Goal: Task Accomplishment & Management: Manage account settings

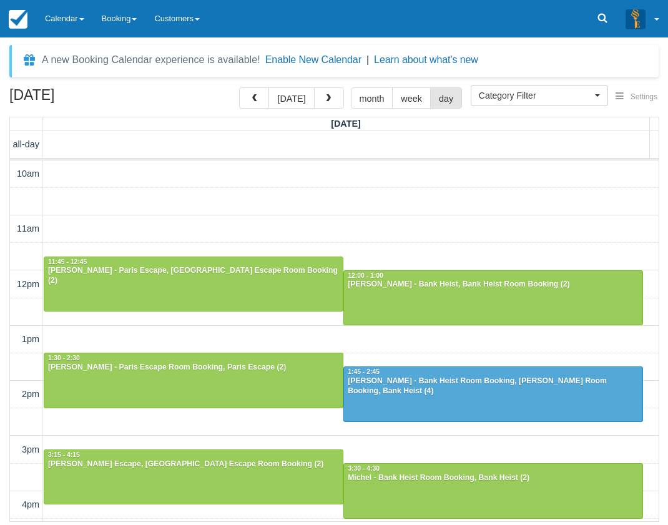
select select
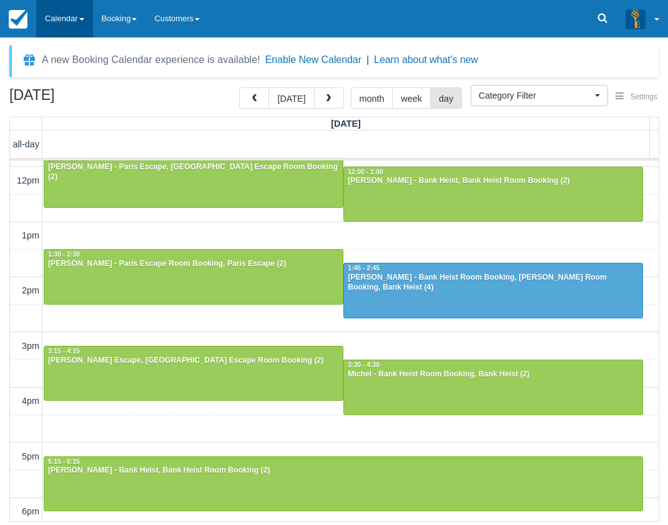
click at [72, 23] on link "Calendar" at bounding box center [64, 18] width 57 height 37
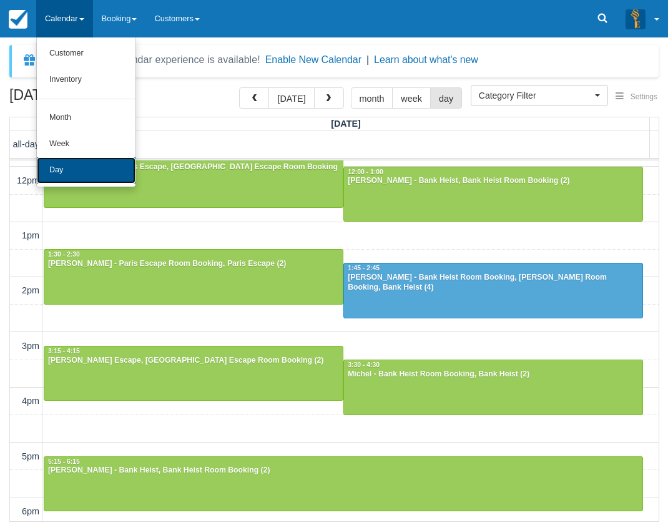
click at [74, 160] on link "Day" at bounding box center [86, 170] width 99 height 26
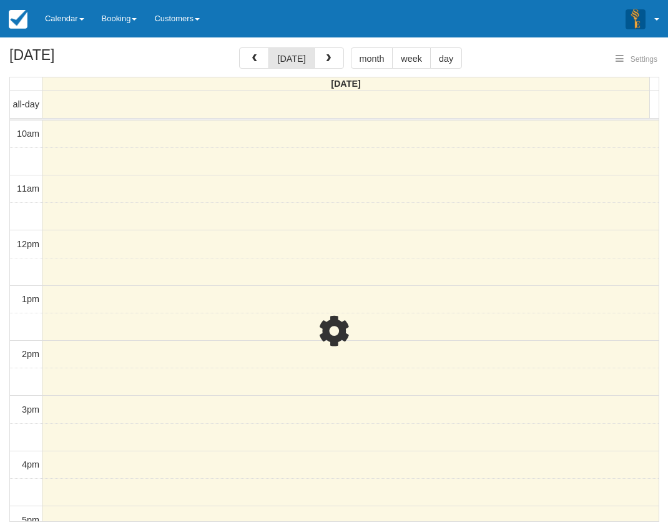
select select
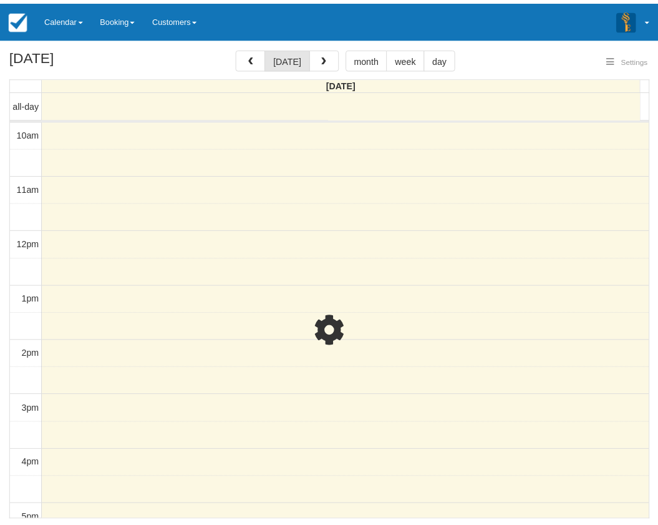
scroll to position [288, 0]
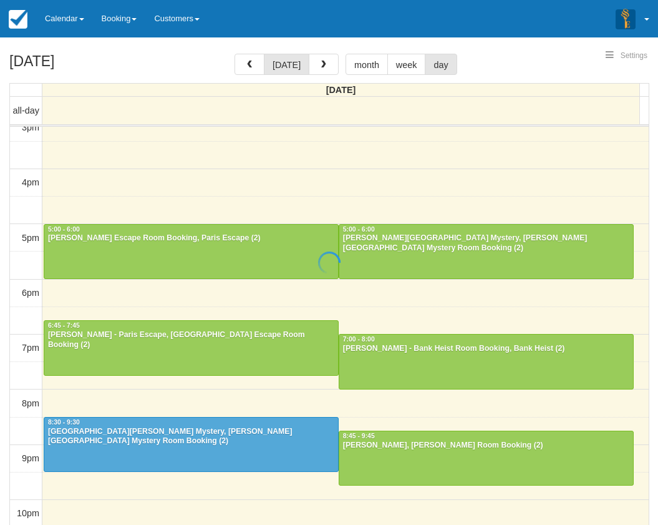
select select
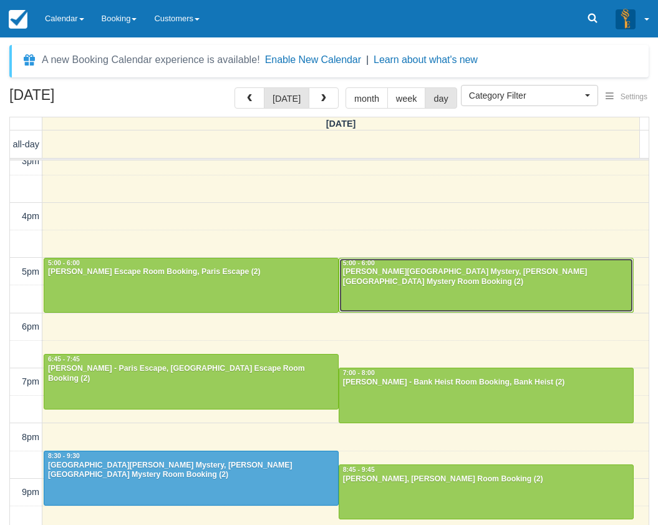
click at [399, 289] on div at bounding box center [486, 285] width 294 height 54
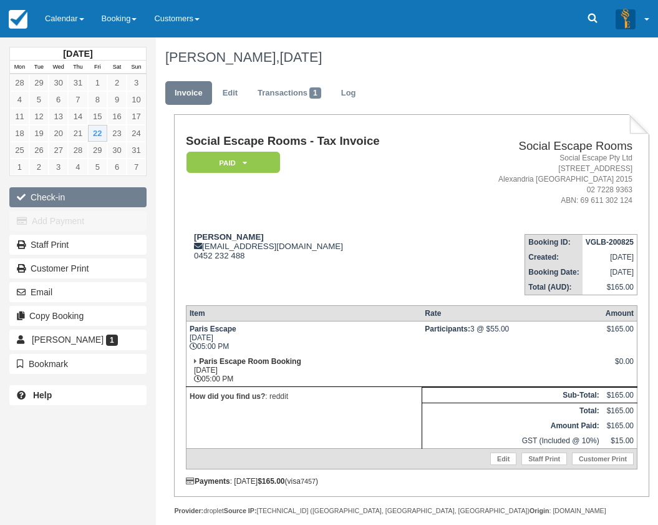
click at [89, 194] on button "Check-in" at bounding box center [77, 197] width 137 height 20
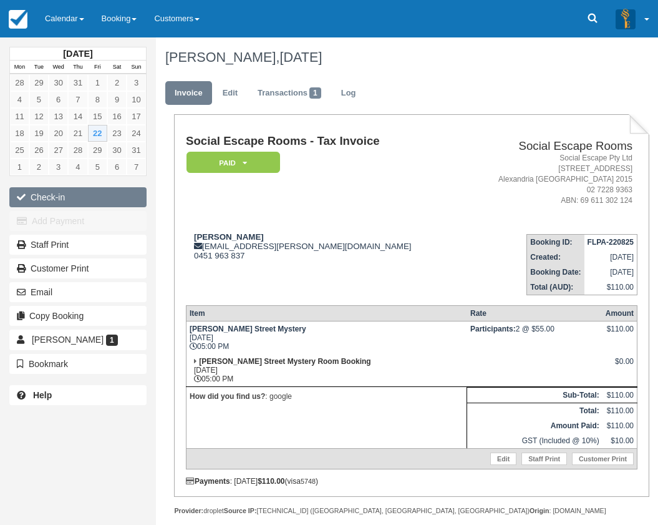
click at [51, 196] on button "Check-in" at bounding box center [77, 197] width 137 height 20
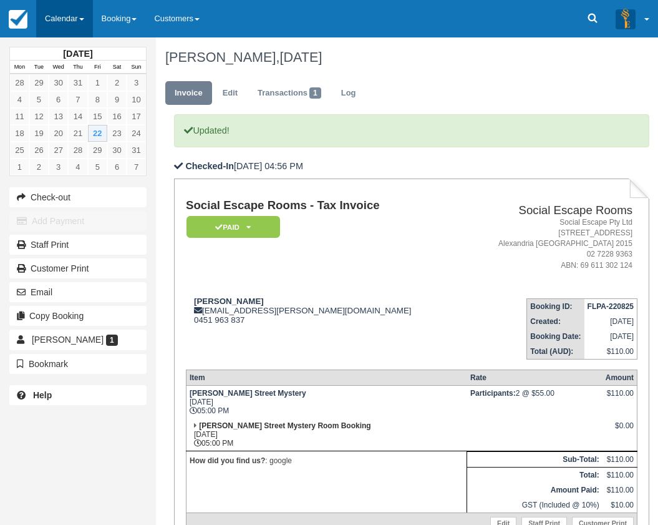
click at [65, 15] on link "Calendar" at bounding box center [64, 18] width 57 height 37
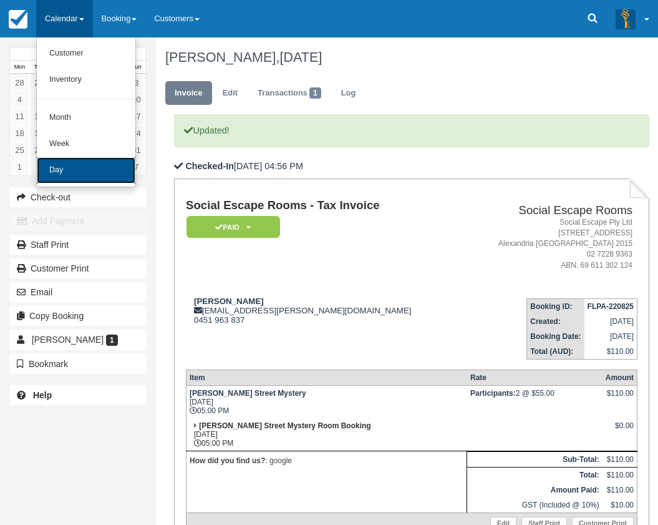
click at [61, 170] on link "Day" at bounding box center [86, 170] width 99 height 26
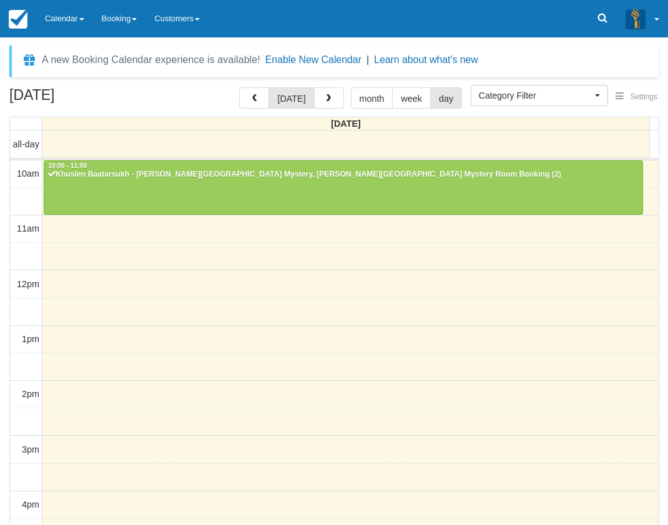
select select
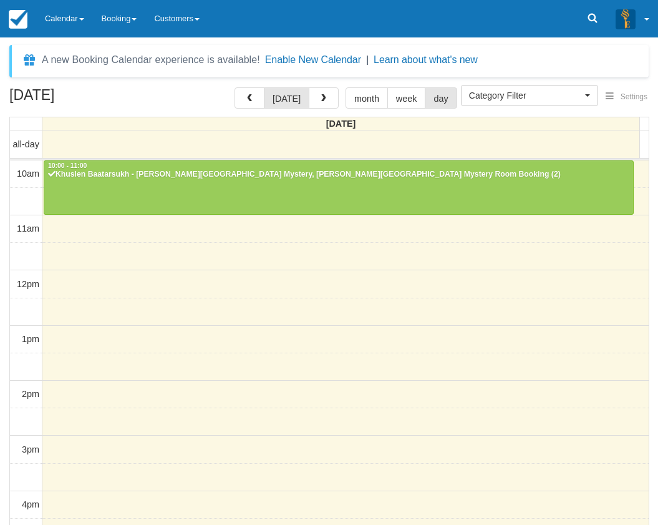
scroll to position [288, 0]
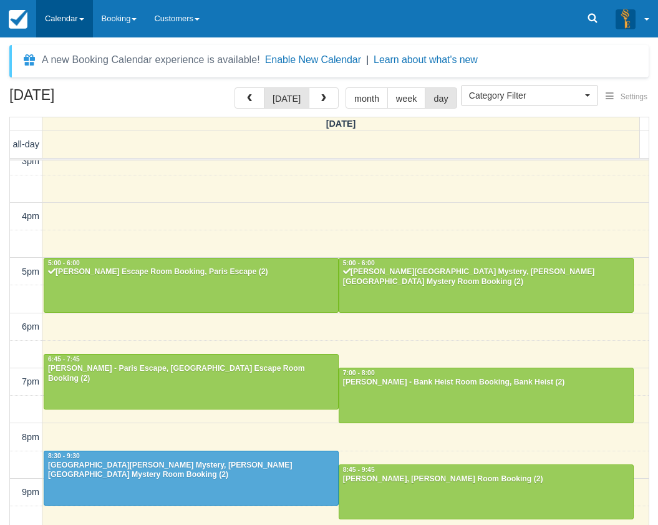
click at [68, 14] on link "Calendar" at bounding box center [64, 18] width 57 height 37
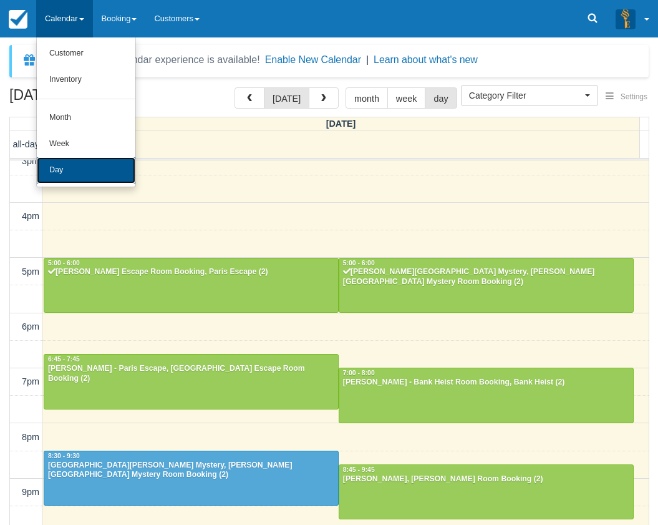
click at [74, 161] on link "Day" at bounding box center [86, 170] width 99 height 26
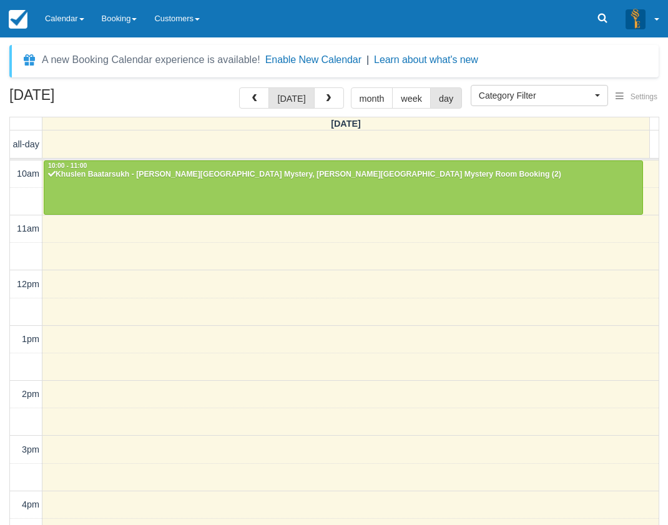
select select
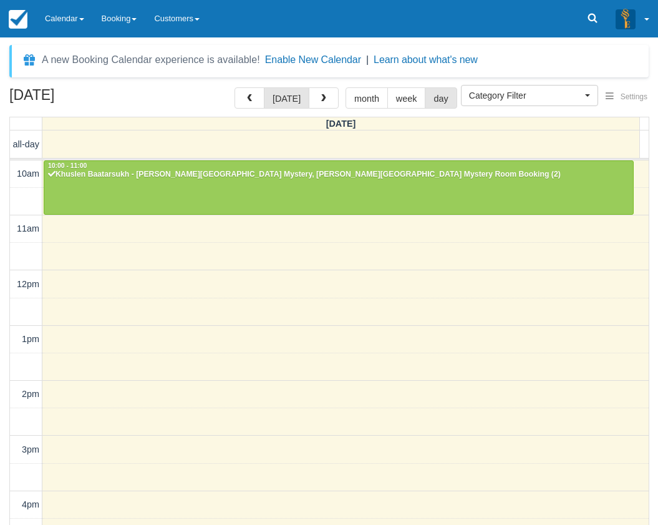
scroll to position [288, 0]
